Goal: Task Accomplishment & Management: Use online tool/utility

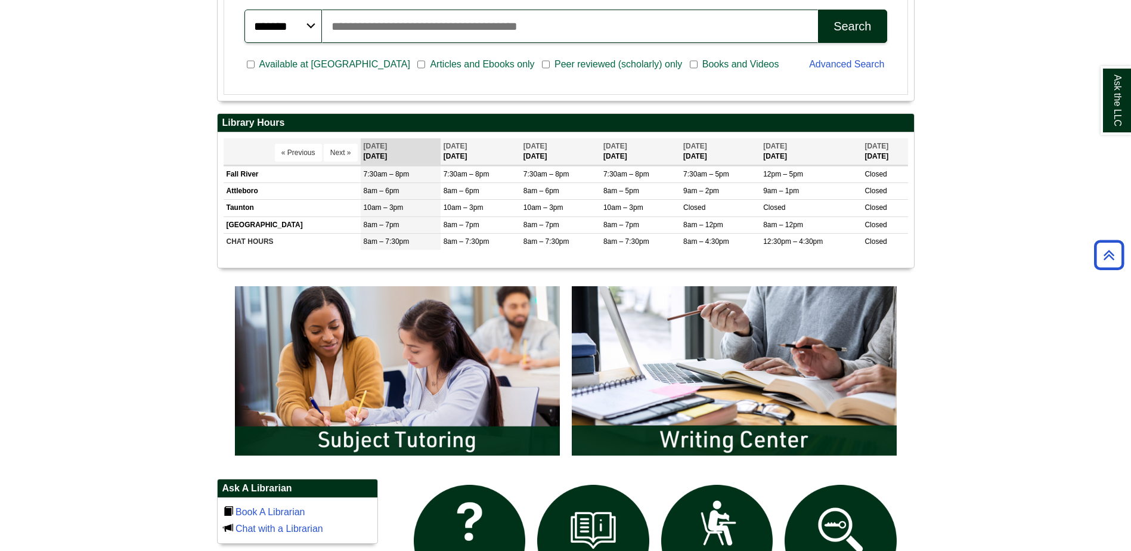
scroll to position [417, 0]
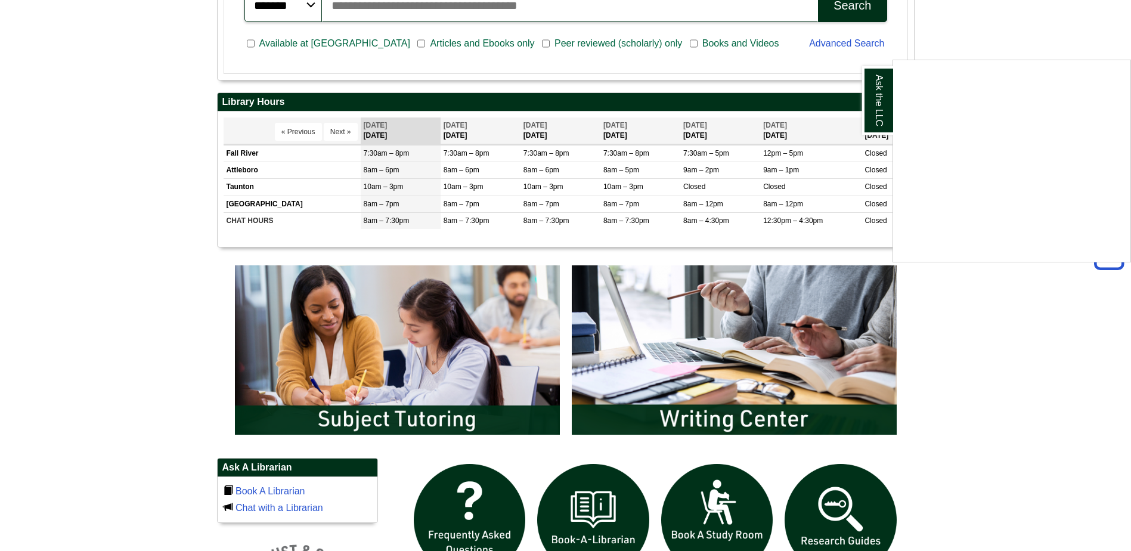
click at [1055, 32] on div "Ask the LLC" at bounding box center [565, 275] width 1131 height 551
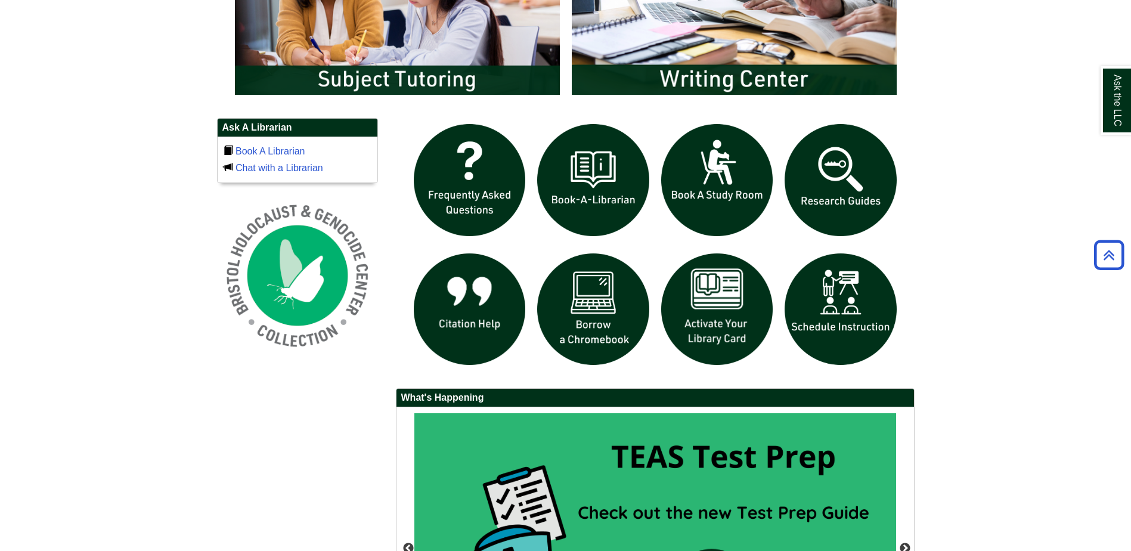
scroll to position [775, 0]
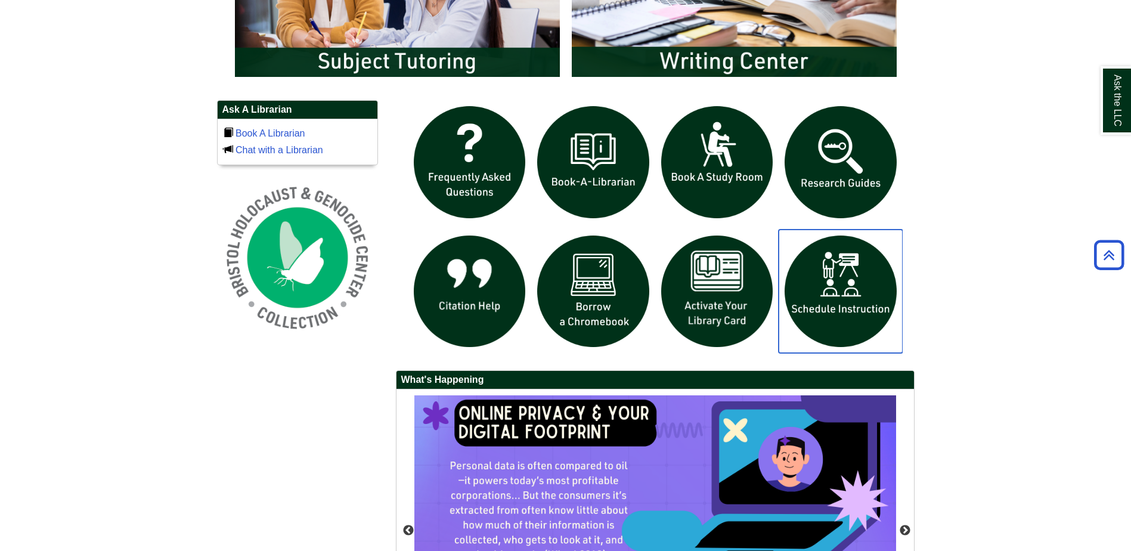
click at [849, 323] on img "slideshow" at bounding box center [841, 292] width 124 height 124
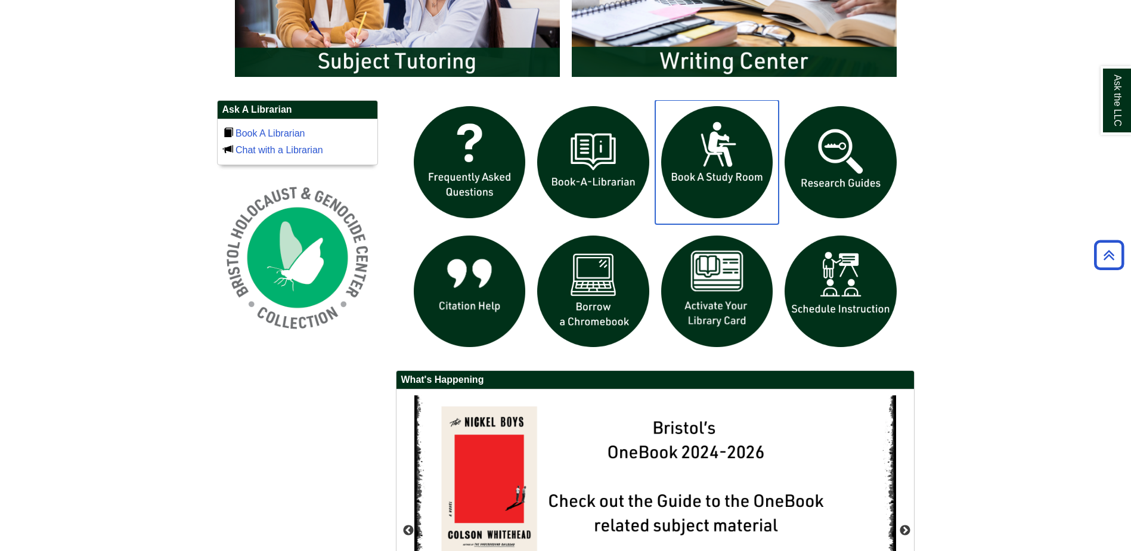
click at [704, 163] on img "slideshow" at bounding box center [717, 162] width 124 height 124
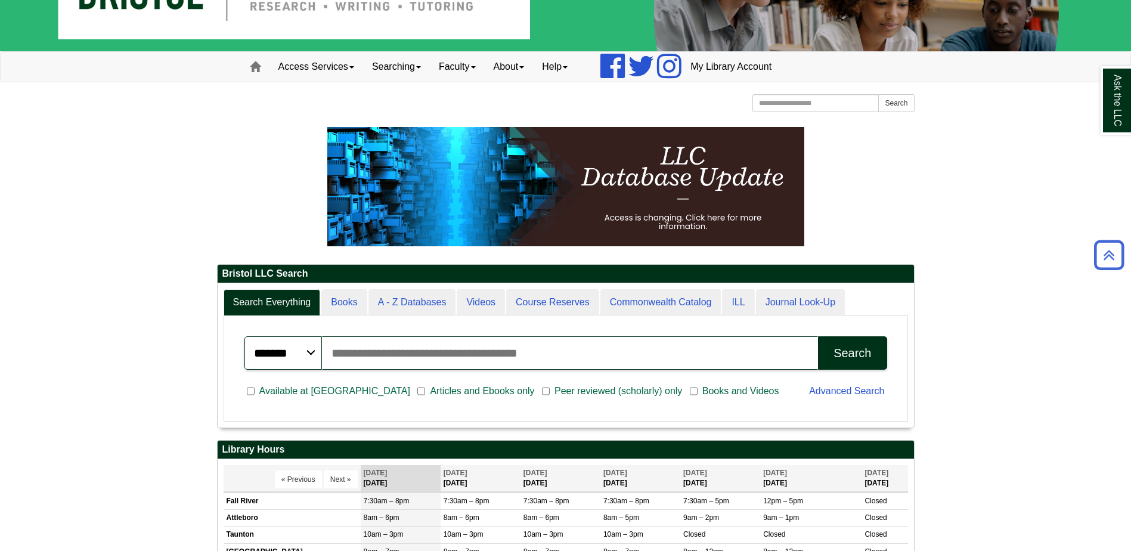
scroll to position [18, 0]
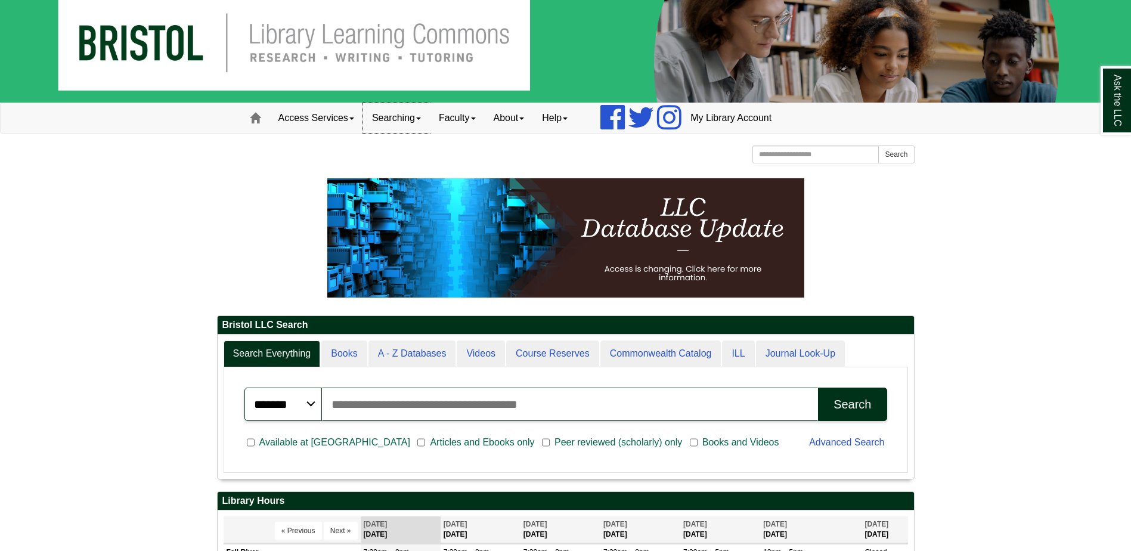
click at [396, 117] on link "Searching" at bounding box center [396, 118] width 67 height 30
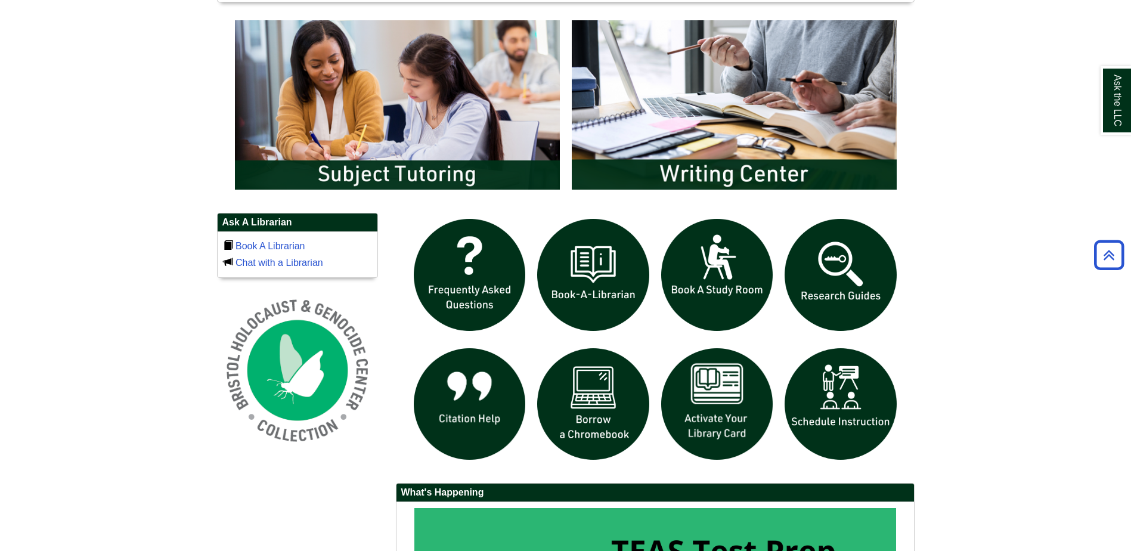
scroll to position [674, 0]
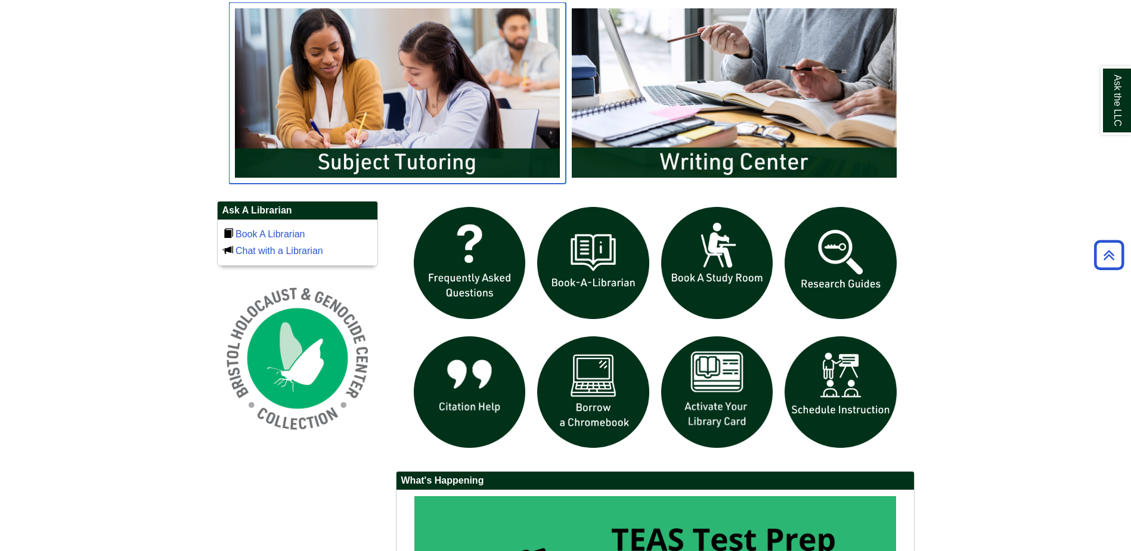
click at [407, 118] on img "slideshow" at bounding box center [397, 92] width 337 height 181
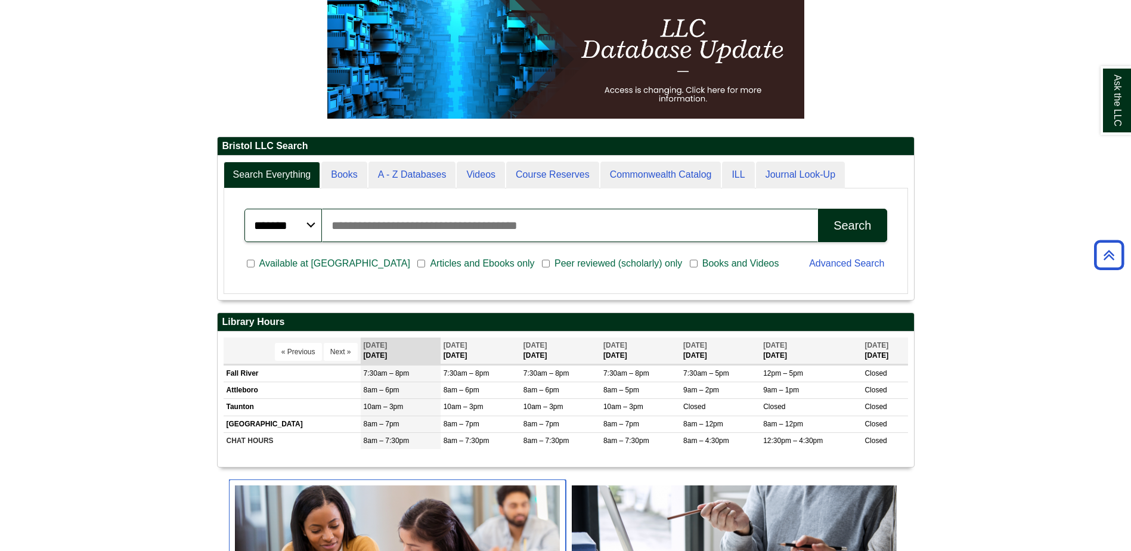
scroll to position [144, 696]
click at [318, 223] on select "******* ***** ******" at bounding box center [283, 225] width 78 height 33
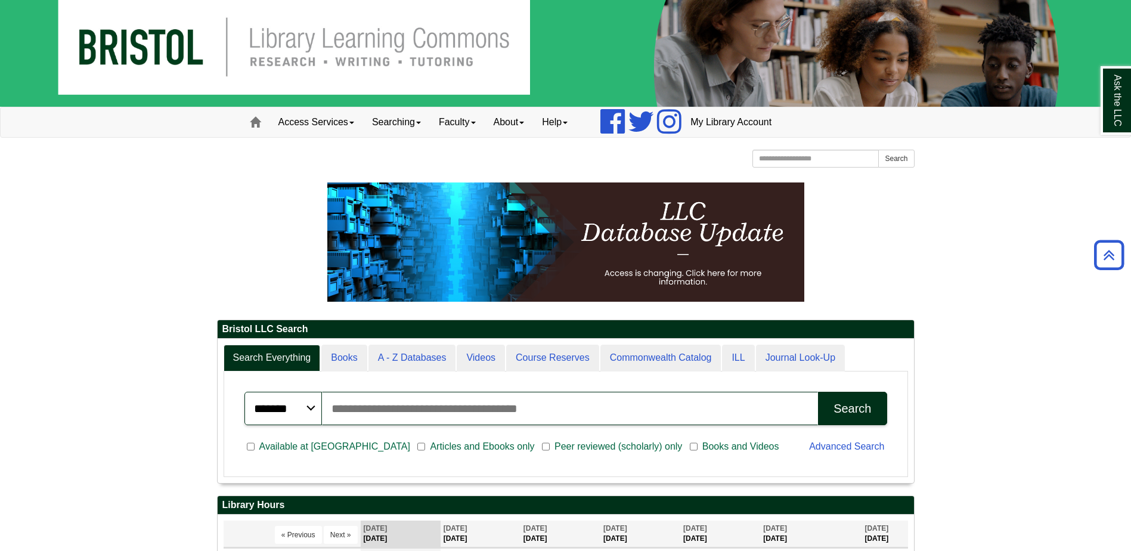
scroll to position [0, 0]
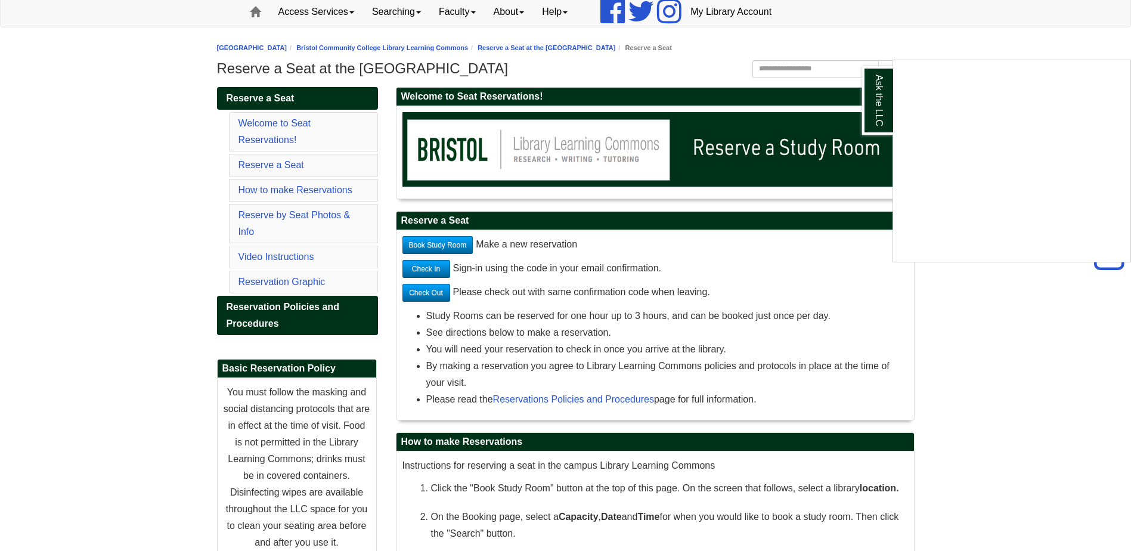
scroll to position [119, 0]
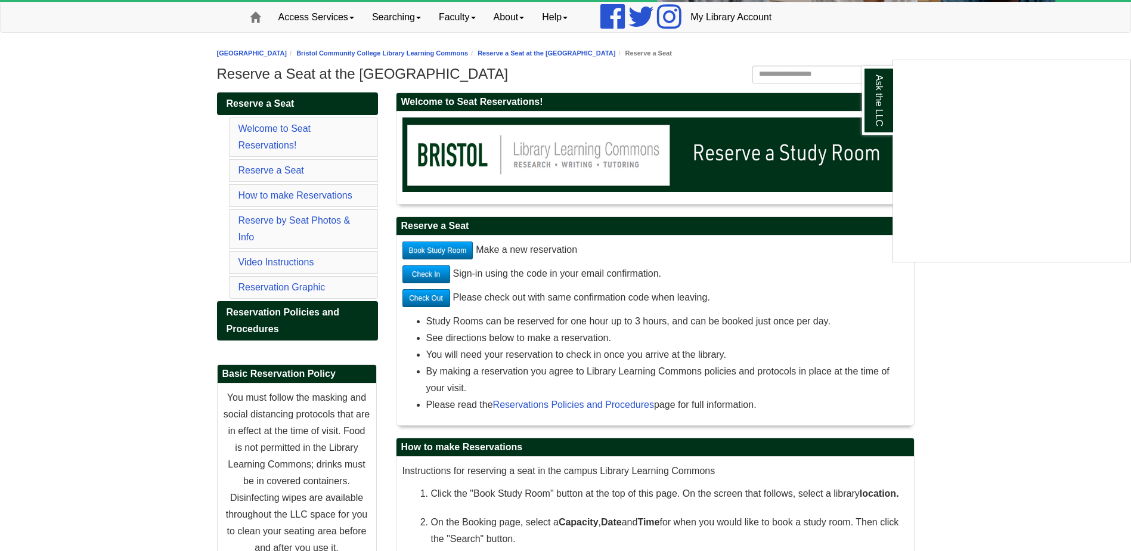
click at [459, 250] on div "Ask the LLC" at bounding box center [565, 275] width 1131 height 551
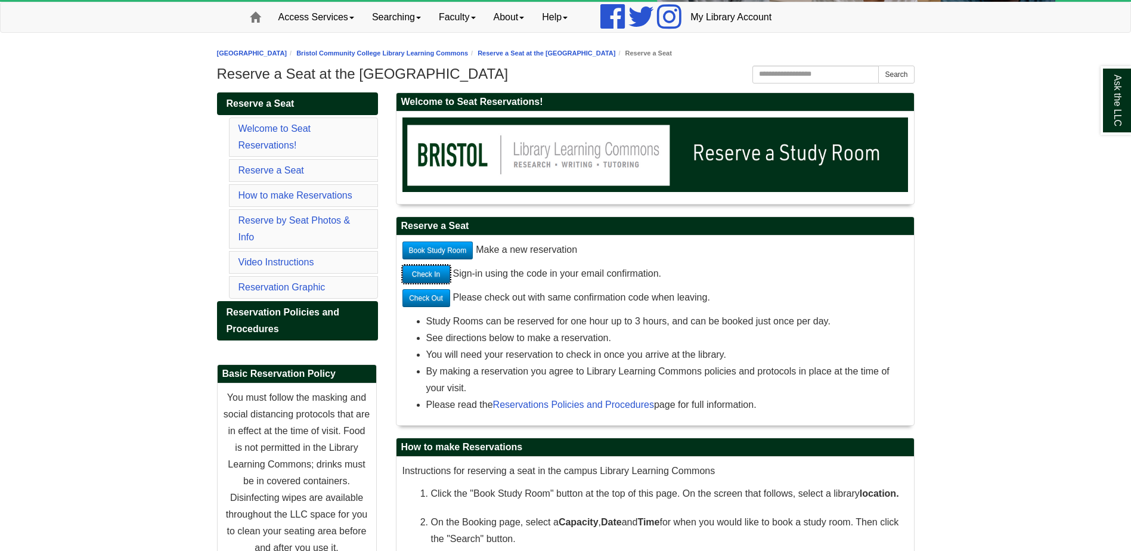
click at [433, 278] on link "Check In" at bounding box center [426, 274] width 48 height 18
click at [470, 246] on link "Book Study Room" at bounding box center [437, 250] width 71 height 18
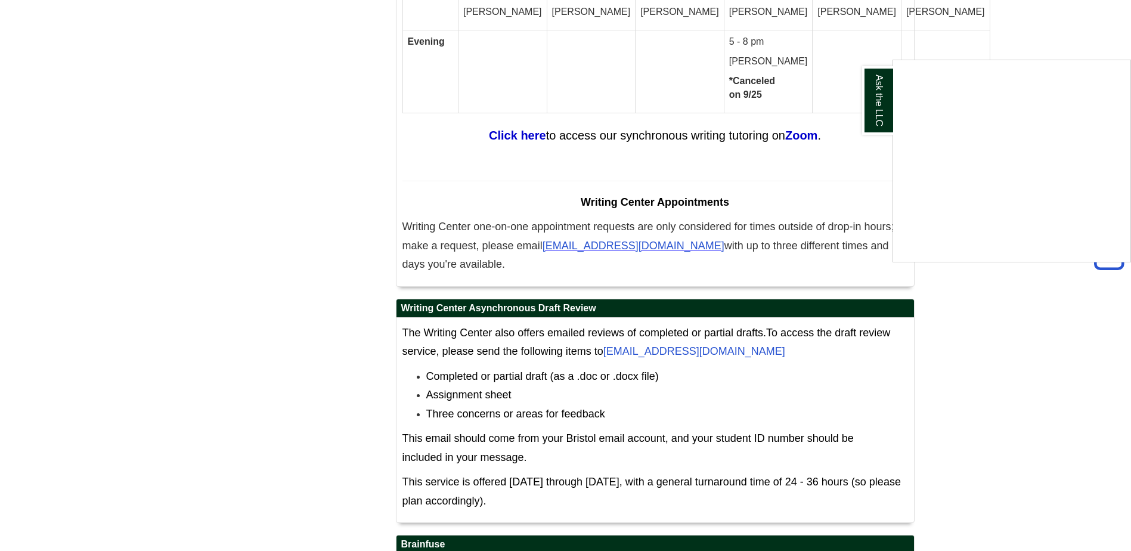
scroll to position [6710, 0]
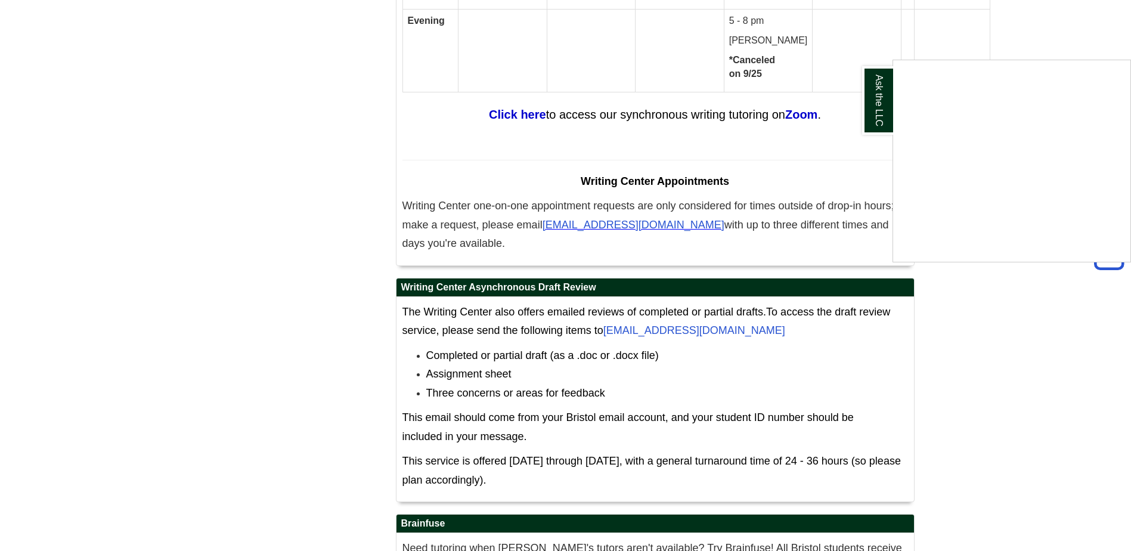
click at [1110, 453] on div "Ask the LLC" at bounding box center [565, 275] width 1131 height 551
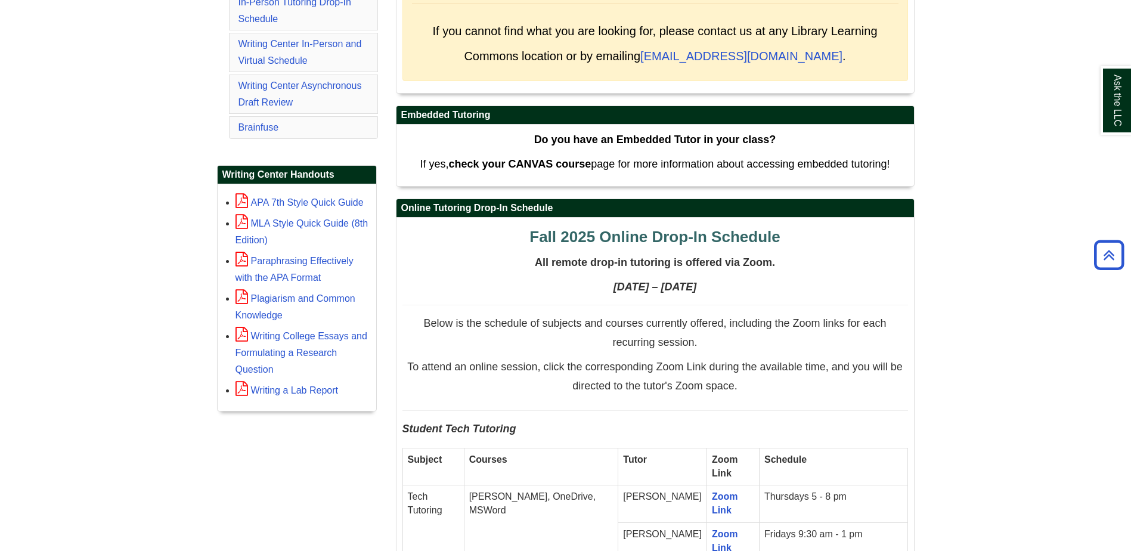
scroll to position [0, 0]
